Goal: Task Accomplishment & Management: Manage account settings

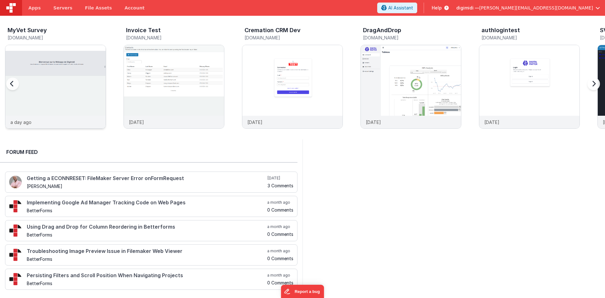
click at [66, 67] on img at bounding box center [55, 95] width 100 height 100
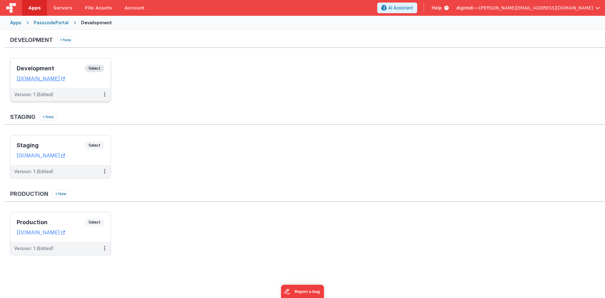
click at [74, 72] on div "Development Select" at bounding box center [61, 70] width 88 height 11
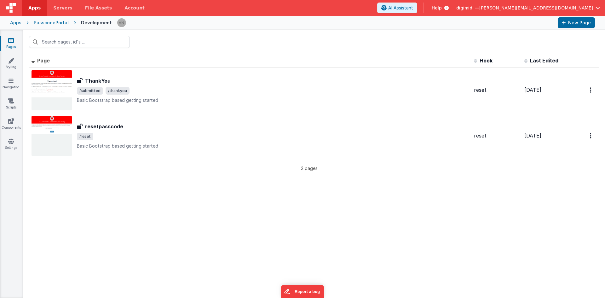
click at [15, 22] on div "Apps" at bounding box center [15, 23] width 11 height 6
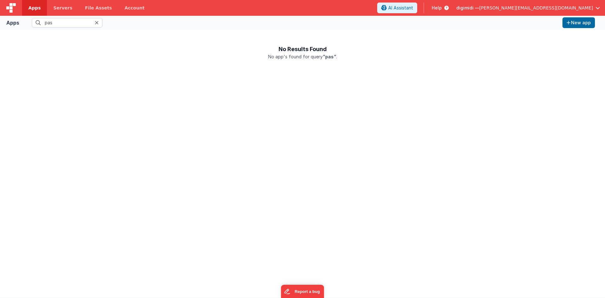
click at [99, 25] on icon at bounding box center [97, 22] width 4 height 5
click at [123, 20] on fieldset at bounding box center [291, 22] width 538 height 9
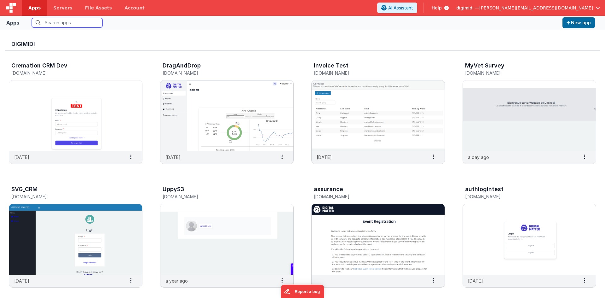
click at [59, 23] on input "text" at bounding box center [67, 22] width 71 height 9
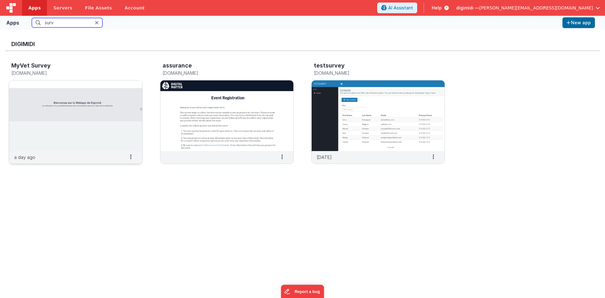
type input "surv"
click at [70, 100] on img at bounding box center [75, 115] width 133 height 71
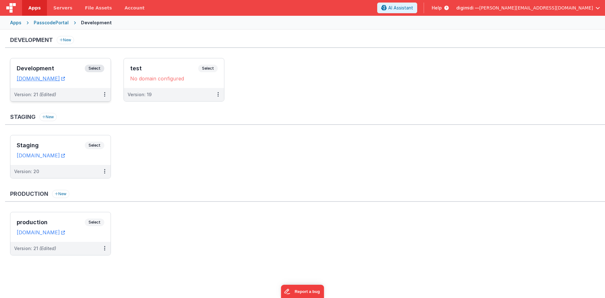
click at [71, 61] on div "Development Select URLs [DOMAIN_NAME]" at bounding box center [60, 73] width 100 height 30
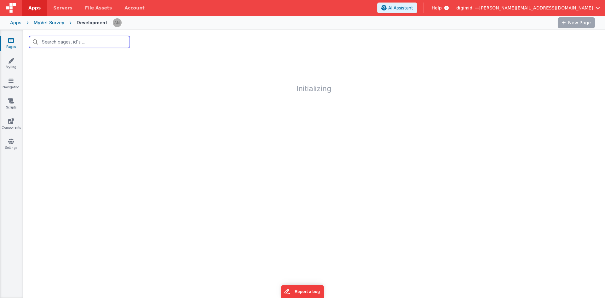
click at [88, 42] on input "text" at bounding box center [79, 42] width 101 height 12
click at [180, 49] on div at bounding box center [314, 42] width 583 height 25
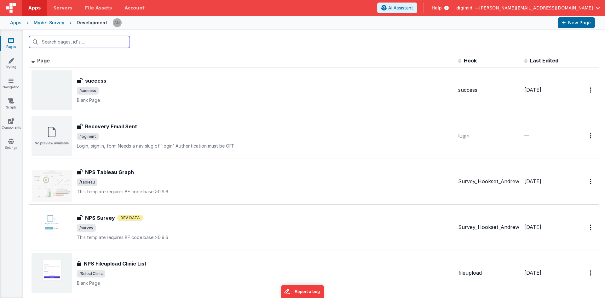
click at [104, 44] on input "text" at bounding box center [79, 42] width 101 height 12
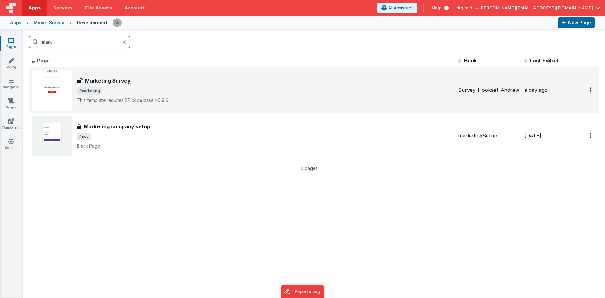
type input "mark"
click at [133, 87] on span "/marketing" at bounding box center [265, 91] width 376 height 8
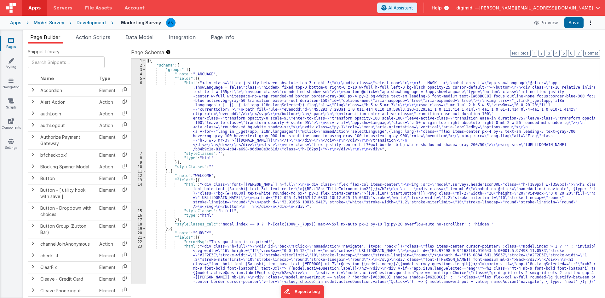
click at [273, 168] on div "[{ "schema" : { "groups" : [{ "_note" : "LANGUAGE" , "fields" : [{ "html" : "<d…" at bounding box center [370, 207] width 449 height 296
click at [233, 194] on div "[{ "schema" : { "groups" : [{ "_note" : "LANGUAGE" , "fields" : [{ "html" : "<d…" at bounding box center [370, 207] width 449 height 296
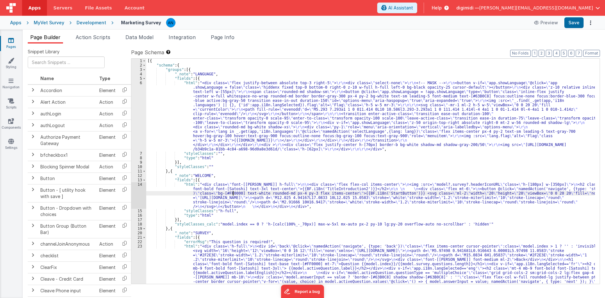
click at [142, 189] on div "14" at bounding box center [138, 195] width 15 height 26
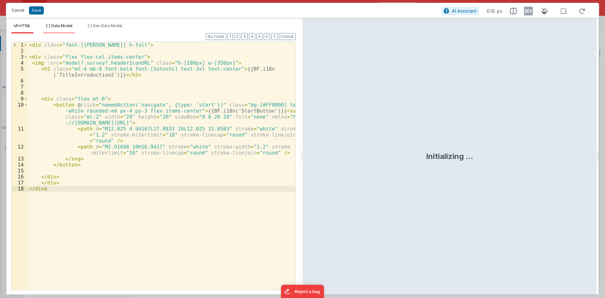
click at [12, 6] on button "Cancel" at bounding box center [18, 10] width 19 height 9
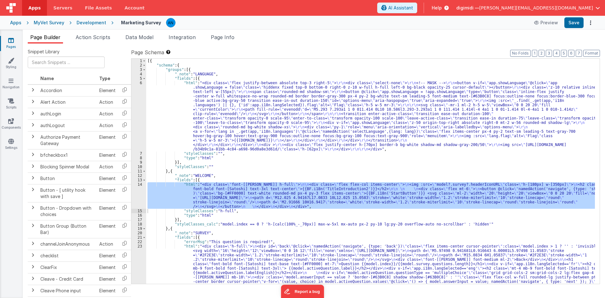
click at [89, 22] on div "Development" at bounding box center [92, 23] width 30 height 6
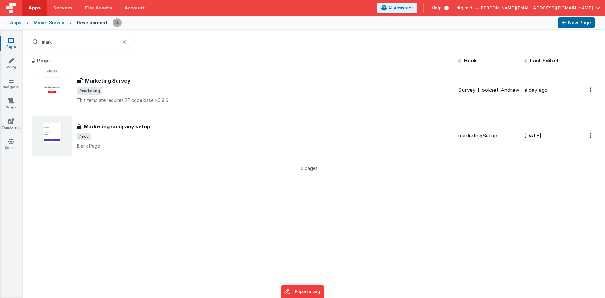
drag, startPoint x: 51, startPoint y: 21, endPoint x: 55, endPoint y: 29, distance: 8.5
click at [51, 21] on div "MyVet Survey" at bounding box center [49, 23] width 31 height 6
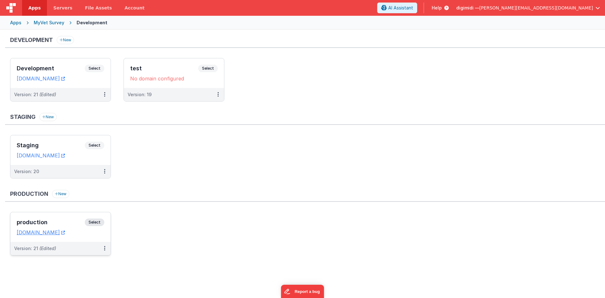
click at [69, 224] on h3 "production" at bounding box center [51, 222] width 68 height 6
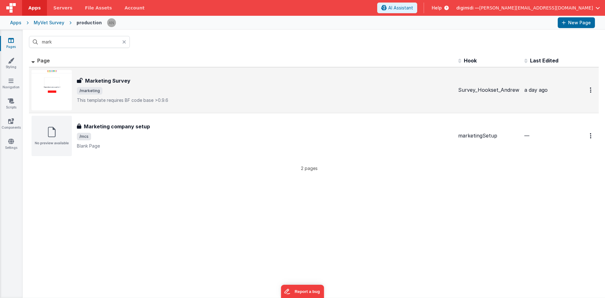
click at [124, 82] on h3 "Marketing Survey" at bounding box center [107, 81] width 45 height 8
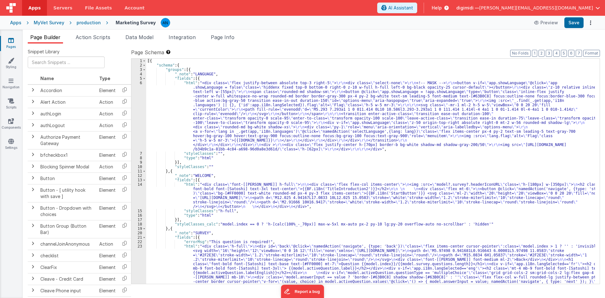
click at [275, 184] on div "[{ "schema" : { "groups" : [{ "_note" : "LANGUAGE" , "fields" : [{ "html" : "<d…" at bounding box center [370, 207] width 449 height 296
click at [143, 196] on div "14" at bounding box center [138, 195] width 15 height 26
click at [188, 197] on div "[{ "schema" : { "groups" : [{ "_note" : "LANGUAGE" , "fields" : [{ "html" : "<d…" at bounding box center [370, 207] width 449 height 296
click at [136, 190] on div "14" at bounding box center [138, 195] width 15 height 26
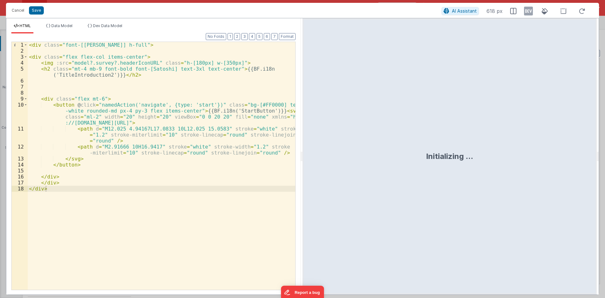
click at [213, 63] on div "< div class = "font-[[PERSON_NAME]] h-full" > < div class = "flex flex-col item…" at bounding box center [162, 172] width 268 height 260
drag, startPoint x: 189, startPoint y: 62, endPoint x: 182, endPoint y: 61, distance: 7.3
click at [182, 61] on div "< div class = "font-[[PERSON_NAME]] h-full" > < div class = "flex flex-col item…" at bounding box center [162, 172] width 268 height 260
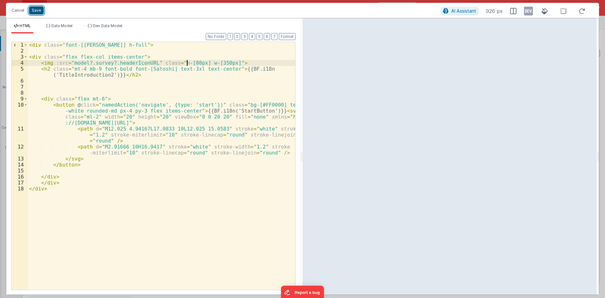
click at [38, 11] on button "Save" at bounding box center [36, 10] width 15 height 8
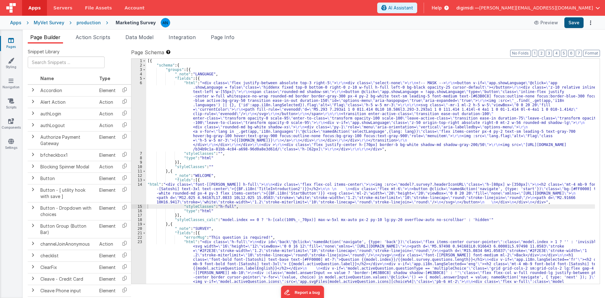
click at [581, 16] on div "Apps MyVet Survey production Marketing Survey Preview Save" at bounding box center [302, 23] width 605 height 14
click at [575, 20] on button "Save" at bounding box center [574, 22] width 19 height 11
click at [228, 193] on div "[{ "schema" : { "groups" : [{ "_note" : "LANGUAGE" , "fields" : [{ "html" : "<d…" at bounding box center [370, 207] width 449 height 296
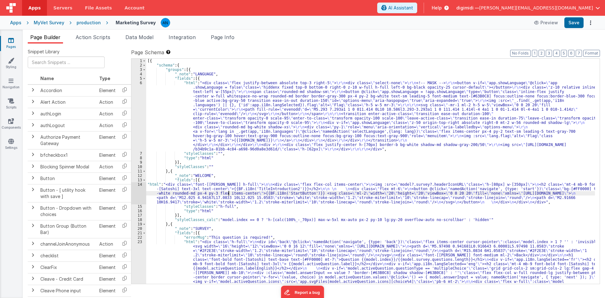
click at [142, 192] on div "14" at bounding box center [138, 193] width 15 height 22
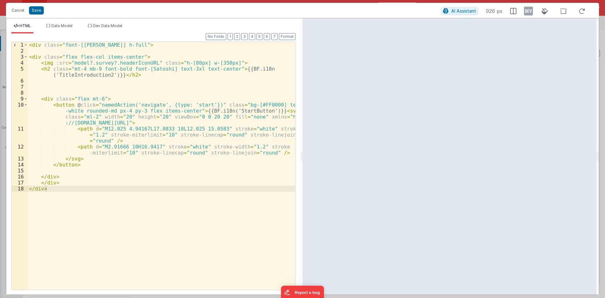
click at [185, 64] on div "< div class = "font-[[PERSON_NAME]] h-full" > < div class = "flex flex-col item…" at bounding box center [162, 172] width 268 height 260
click at [37, 12] on button "Save" at bounding box center [36, 10] width 15 height 8
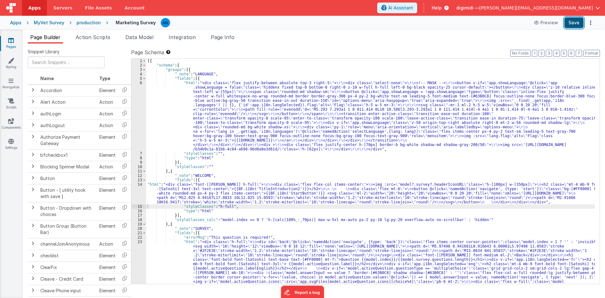
click at [583, 21] on button "Save" at bounding box center [574, 22] width 19 height 11
click at [204, 202] on div "[{ "schema" : { "groups" : [{ "_note" : "LANGUAGE" , "fields" : [{ "html" : "<d…" at bounding box center [370, 207] width 449 height 296
click at [135, 194] on div "14" at bounding box center [138, 193] width 15 height 22
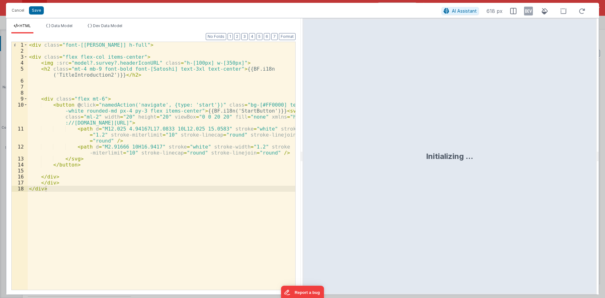
click at [213, 61] on div "< div class = "font-[[PERSON_NAME]] h-full" > < div class = "flex flex-col item…" at bounding box center [162, 172] width 268 height 260
drag, startPoint x: 210, startPoint y: 63, endPoint x: 217, endPoint y: 62, distance: 6.9
click at [217, 62] on div "< div class = "font-[[PERSON_NAME]] h-full" > < div class = "flex flex-col item…" at bounding box center [162, 172] width 268 height 260
click at [190, 62] on div "< div class = "font-[[PERSON_NAME]] h-full" > < div class = "flex flex-col item…" at bounding box center [162, 172] width 268 height 260
click at [214, 62] on div "< div class = "font-[[PERSON_NAME]] h-full" > < div class = "flex flex-col item…" at bounding box center [162, 172] width 268 height 260
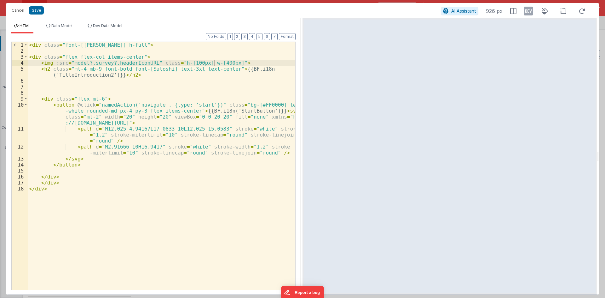
click at [214, 62] on div "< div class = "font-[[PERSON_NAME]] h-full" > < div class = "flex flex-col item…" at bounding box center [162, 172] width 268 height 260
click at [214, 62] on div "< div class = "font-[[PERSON_NAME]] h-full" > < div class = "flex flex-col item…" at bounding box center [162, 166] width 268 height 248
click at [214, 62] on div "< div class = "font-[[PERSON_NAME]] h-full" > < div class = "flex flex-col item…" at bounding box center [162, 172] width 268 height 260
click at [187, 62] on div "< div class = "font-[[PERSON_NAME]] h-full" > < div class = "flex flex-col item…" at bounding box center [162, 172] width 268 height 260
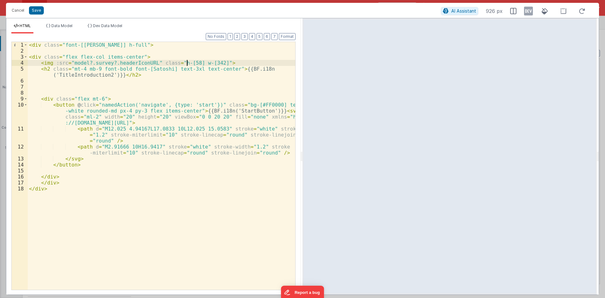
click at [187, 62] on div "< div class = "font-[[PERSON_NAME]] h-full" > < div class = "flex flex-col item…" at bounding box center [162, 172] width 268 height 260
click at [215, 64] on div "< div class = "font-[[PERSON_NAME]] h-full" > < div class = "flex flex-col item…" at bounding box center [162, 172] width 268 height 260
click at [41, 12] on button "Save" at bounding box center [36, 10] width 15 height 8
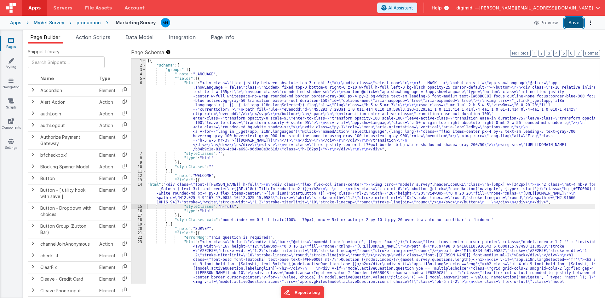
click at [568, 23] on button "Save" at bounding box center [574, 22] width 19 height 11
click at [599, 10] on button "digimidi — [PERSON_NAME][EMAIL_ADDRESS][DOMAIN_NAME]" at bounding box center [529, 8] width 144 height 6
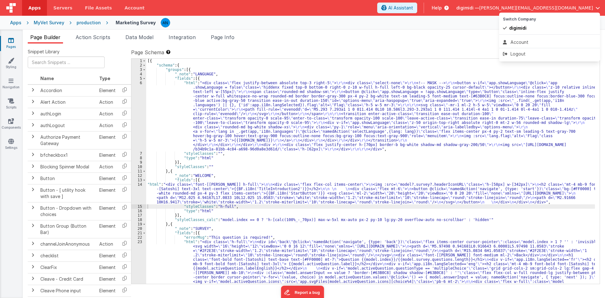
click at [135, 187] on button at bounding box center [302, 149] width 605 height 298
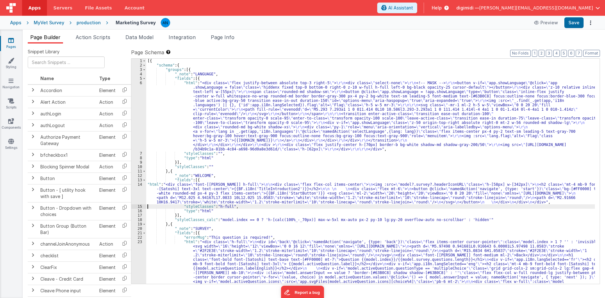
click at [137, 187] on div "14" at bounding box center [138, 193] width 15 height 22
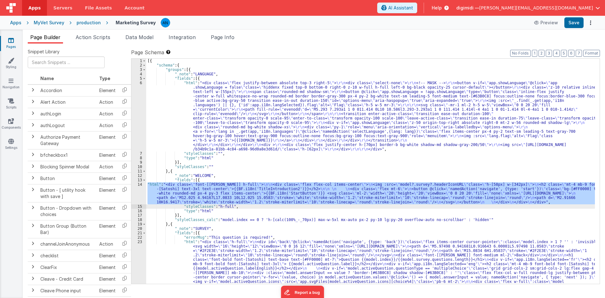
click at [139, 187] on div "14" at bounding box center [138, 193] width 15 height 22
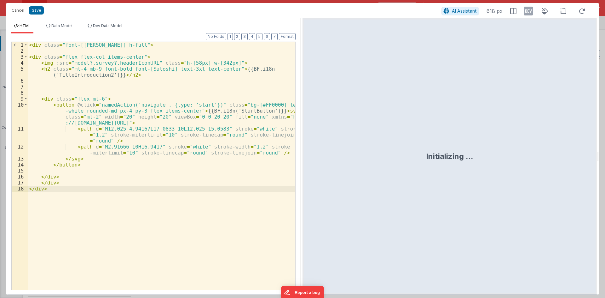
click at [195, 81] on div "< div class = "font-[[PERSON_NAME]] h-full" > < div class = "flex flex-col item…" at bounding box center [162, 172] width 268 height 260
drag, startPoint x: 223, startPoint y: 63, endPoint x: 173, endPoint y: 62, distance: 49.5
click at [173, 62] on div "< div class = "font-[[PERSON_NAME]] h-full" > < div class = "flex flex-col item…" at bounding box center [162, 172] width 268 height 260
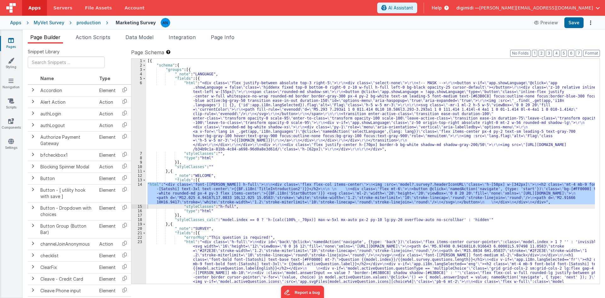
click at [87, 24] on div "production" at bounding box center [89, 23] width 24 height 6
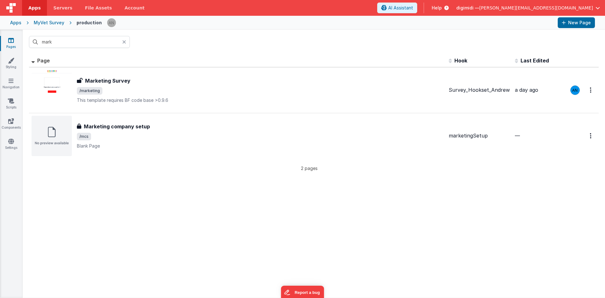
click at [52, 24] on div "MyVet Survey" at bounding box center [49, 23] width 31 height 6
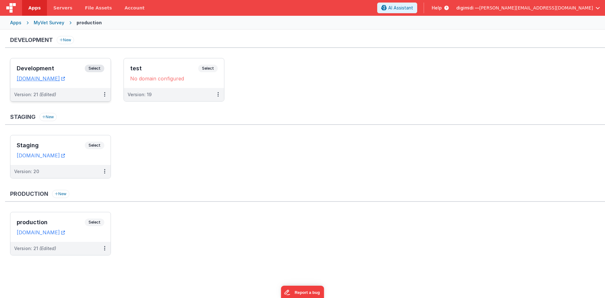
click at [68, 70] on h3 "Development" at bounding box center [51, 68] width 68 height 6
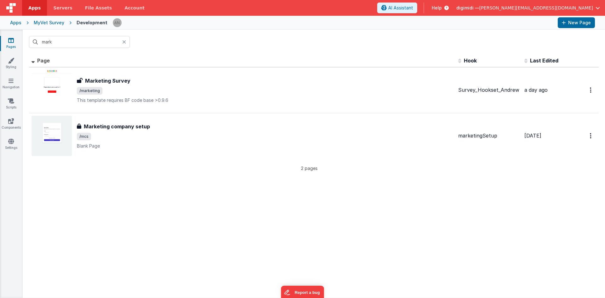
click at [114, 90] on span "/marketing" at bounding box center [265, 91] width 376 height 8
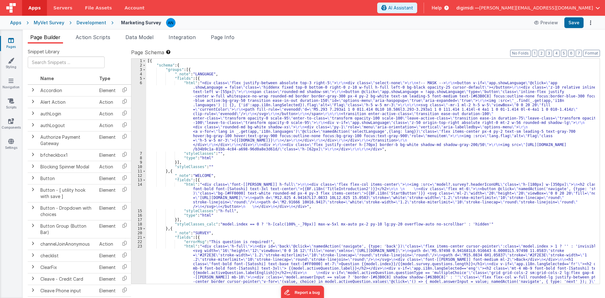
click at [225, 223] on div "[{ "schema" : { "groups" : [{ "_note" : "LANGUAGE" , "fields" : [{ "html" : "<d…" at bounding box center [370, 207] width 449 height 296
click at [142, 196] on div "14" at bounding box center [138, 195] width 15 height 26
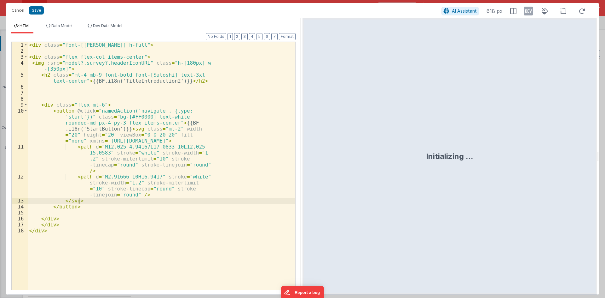
click at [139, 194] on div "< div class = "font-[[PERSON_NAME]] h-full" > < div class = "flex flex-col item…" at bounding box center [162, 172] width 268 height 260
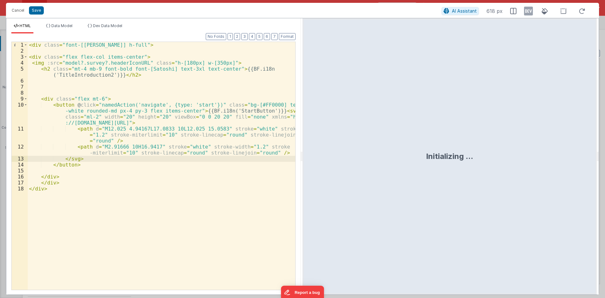
click at [168, 60] on div "< div class = "font-[[PERSON_NAME]] h-full" > < div class = "flex flex-col item…" at bounding box center [162, 172] width 268 height 260
drag, startPoint x: 165, startPoint y: 62, endPoint x: 217, endPoint y: 61, distance: 52.0
click at [217, 61] on div "< div class = "font-[[PERSON_NAME]] h-full" > < div class = "flex flex-col item…" at bounding box center [162, 172] width 268 height 260
click at [38, 9] on button "Save" at bounding box center [36, 10] width 15 height 8
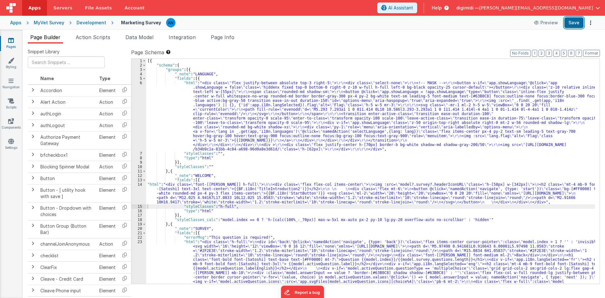
click at [576, 23] on button "Save" at bounding box center [574, 22] width 19 height 11
click at [506, 38] on ul "Page Builder Action Scripts Data Model Integration Page Info" at bounding box center [314, 38] width 583 height 10
click at [600, 7] on span "button" at bounding box center [598, 8] width 4 height 4
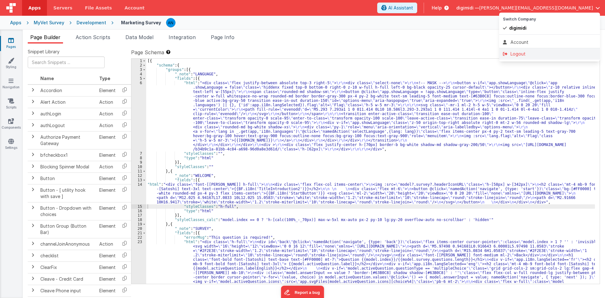
click at [559, 53] on div "Logout" at bounding box center [549, 54] width 93 height 6
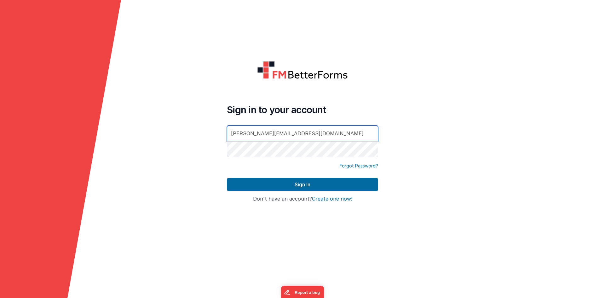
drag, startPoint x: 368, startPoint y: 134, endPoint x: 359, endPoint y: 141, distance: 11.2
click at [227, 158] on div at bounding box center [227, 158] width 0 height 0
type input "[EMAIL_ADDRESS][DOMAIN_NAME]"
click at [309, 174] on div "Forgot Password?" at bounding box center [302, 170] width 151 height 15
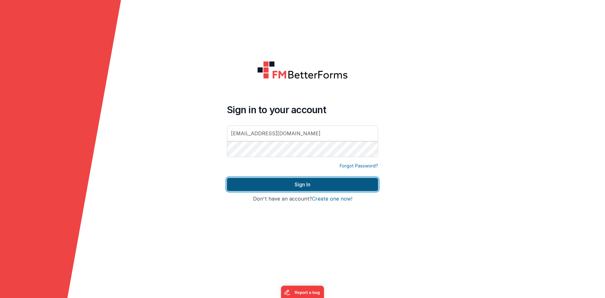
click at [309, 182] on button "Sign In" at bounding box center [302, 184] width 151 height 13
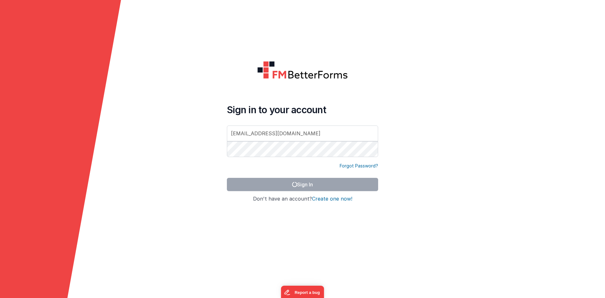
click at [441, 82] on form "Sign in to your account [EMAIL_ADDRESS][DOMAIN_NAME] Forgot Password? Sign In S…" at bounding box center [302, 149] width 605 height 298
